Goal: Task Accomplishment & Management: Complete application form

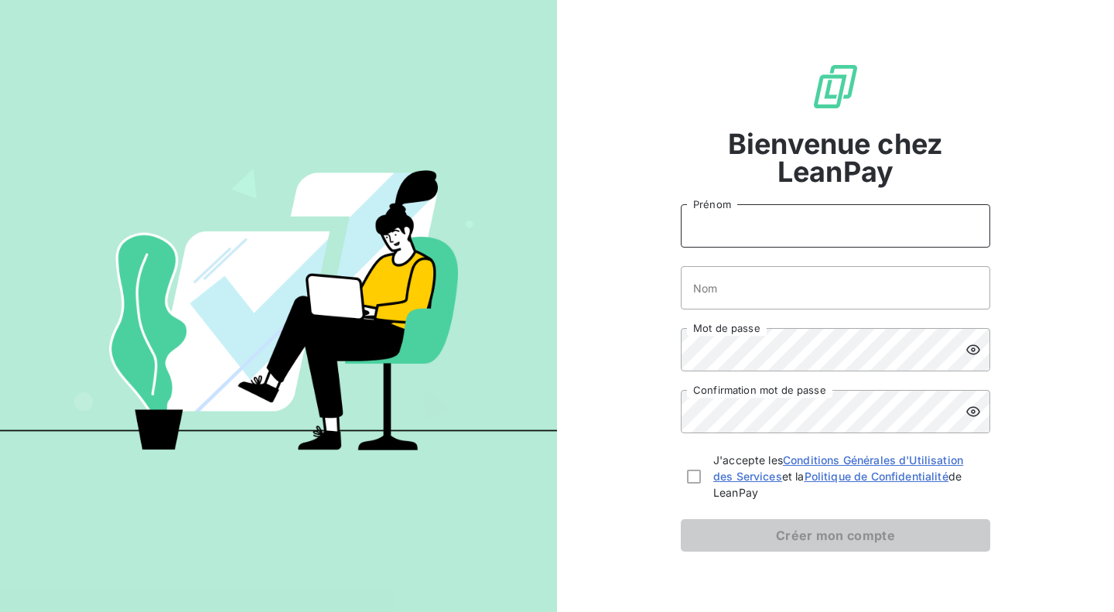
click at [816, 222] on input "Prénom" at bounding box center [835, 225] width 309 height 43
type input "[PERSON_NAME]"
type input "Baron"
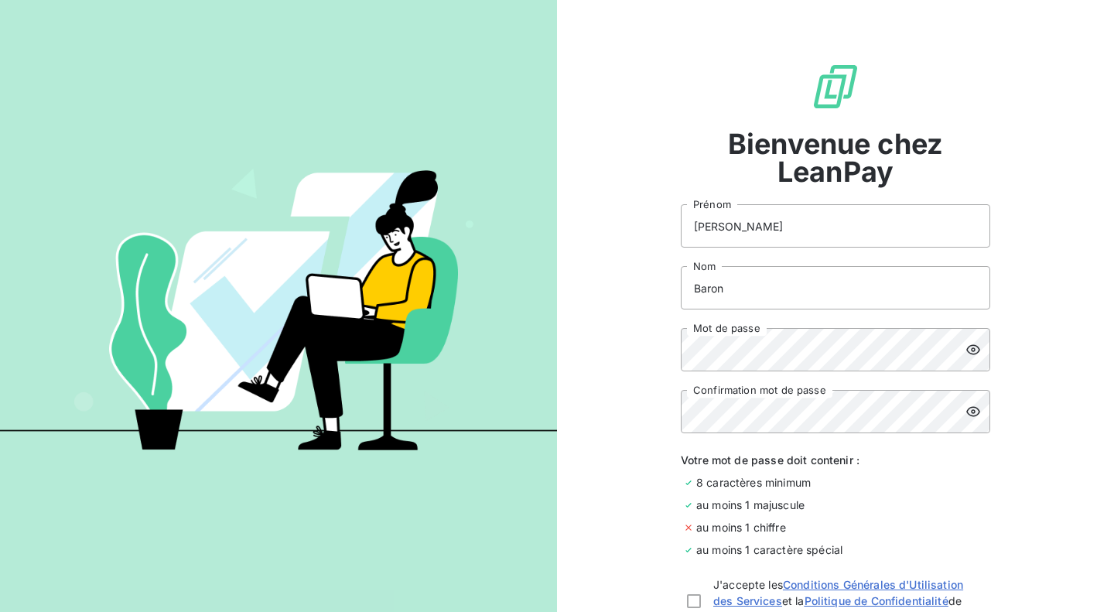
click at [803, 471] on div "Votre mot de passe doit contenir : 8 caractères minimum au moins 1 majuscule au…" at bounding box center [835, 505] width 309 height 106
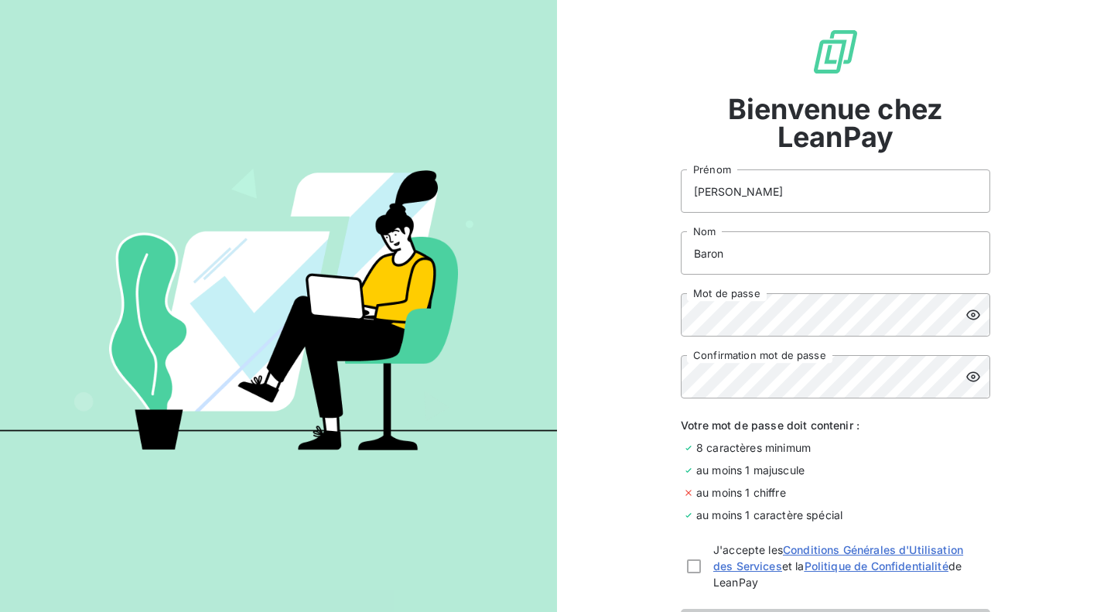
click at [968, 310] on icon at bounding box center [973, 315] width 14 height 10
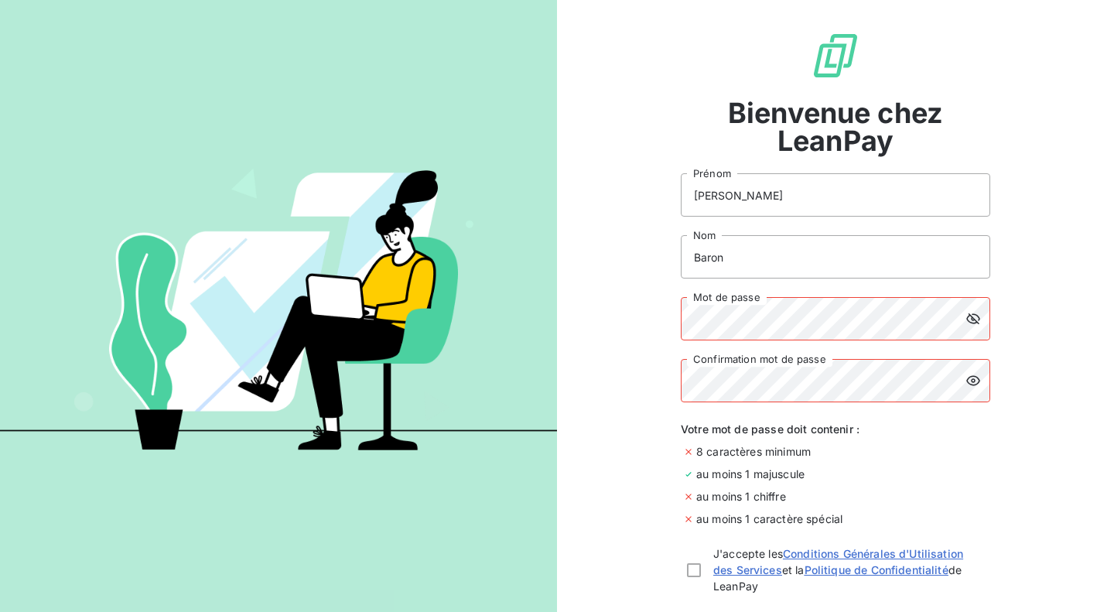
click at [625, 406] on div "Bienvenue chez LeanPay [PERSON_NAME] Baron Nom Mot de passe Confirmation mot de…" at bounding box center [835, 338] width 557 height 738
click at [533, 297] on div "Bienvenue chez LeanPay [PERSON_NAME] Baron Nom Mot de passe Confirmation mot de…" at bounding box center [557, 306] width 1114 height 612
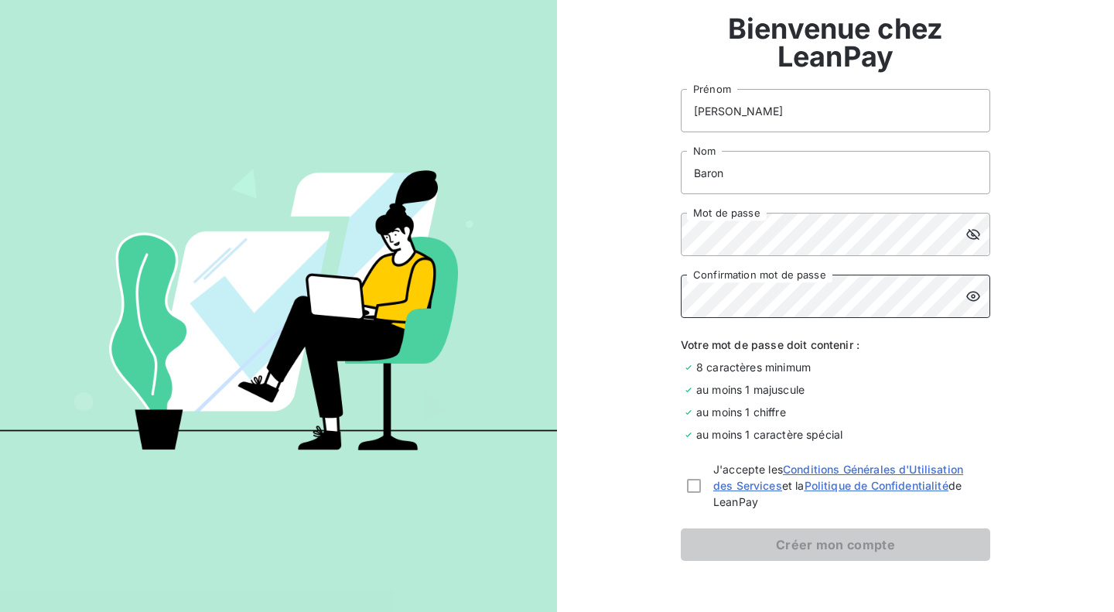
scroll to position [116, 0]
click at [687, 487] on div at bounding box center [694, 485] width 14 height 14
checkbox input "true"
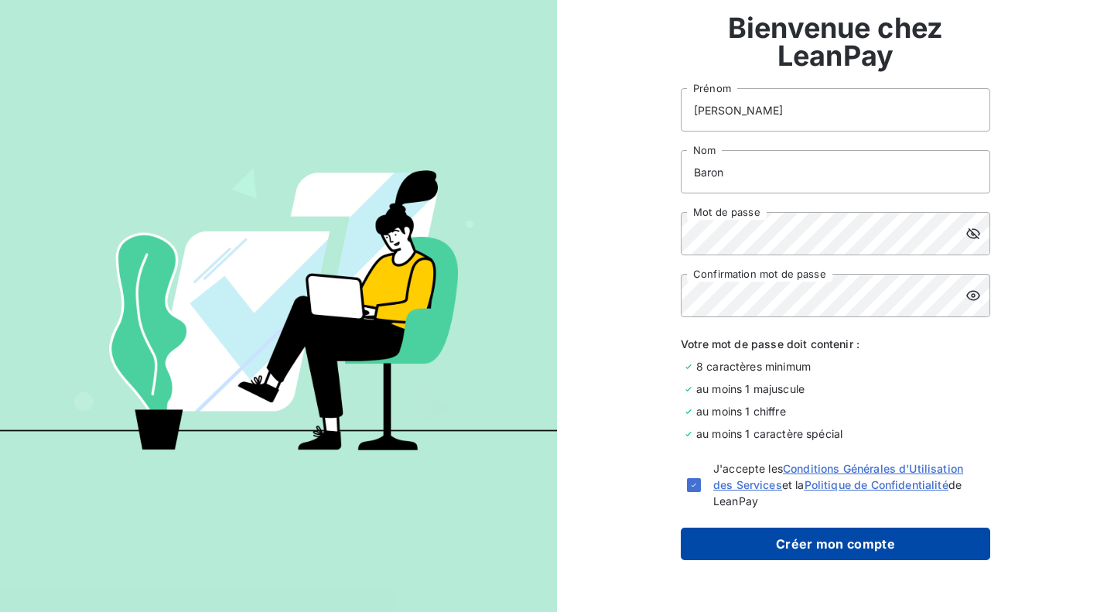
click at [719, 544] on button "Créer mon compte" at bounding box center [835, 543] width 309 height 32
